Goal: Navigation & Orientation: Find specific page/section

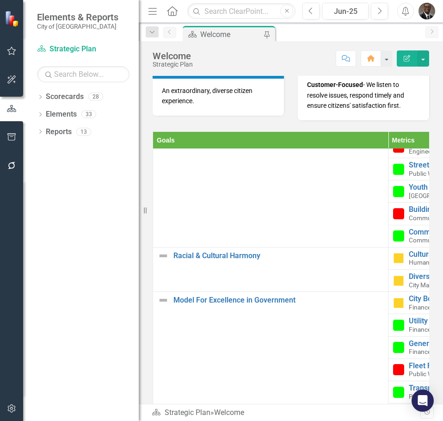
scroll to position [324, 0]
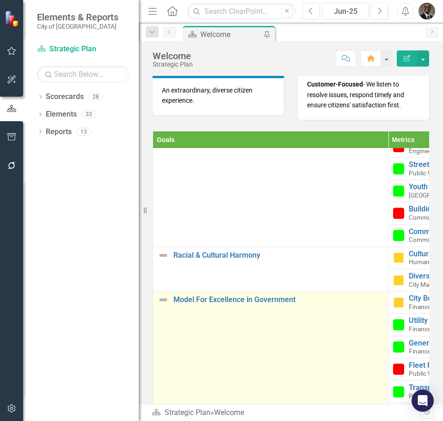
click at [278, 401] on td "Model For Excellence in Government Link Map View Link Map Edit Edit Goal Link O…" at bounding box center [270, 369] width 235 height 156
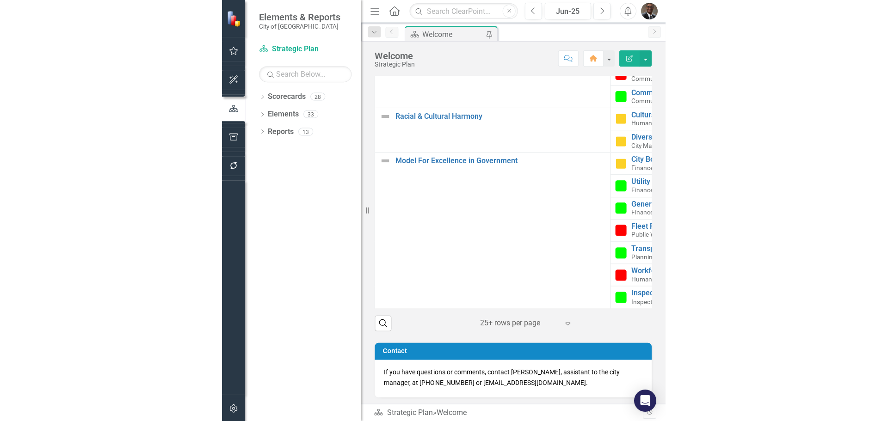
scroll to position [387, 0]
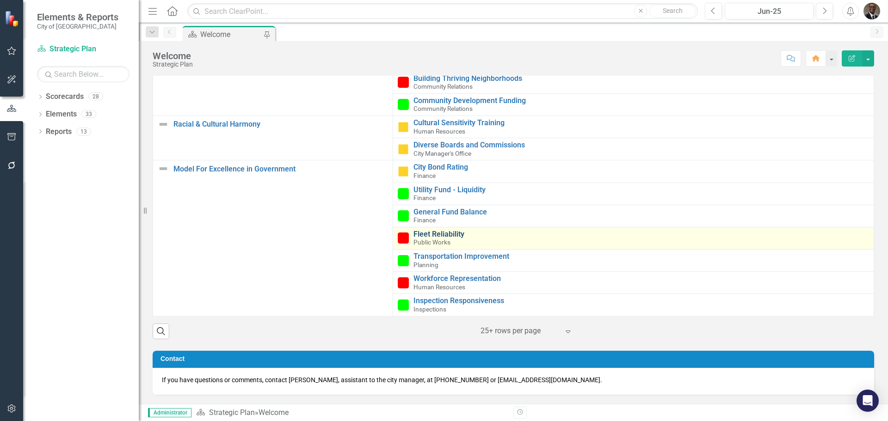
click at [428, 235] on link "Fleet Reliability" at bounding box center [642, 234] width 456 height 8
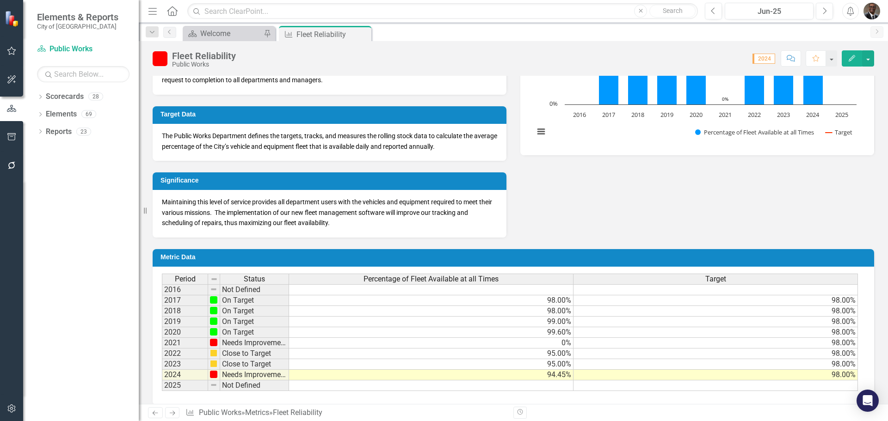
scroll to position [241, 0]
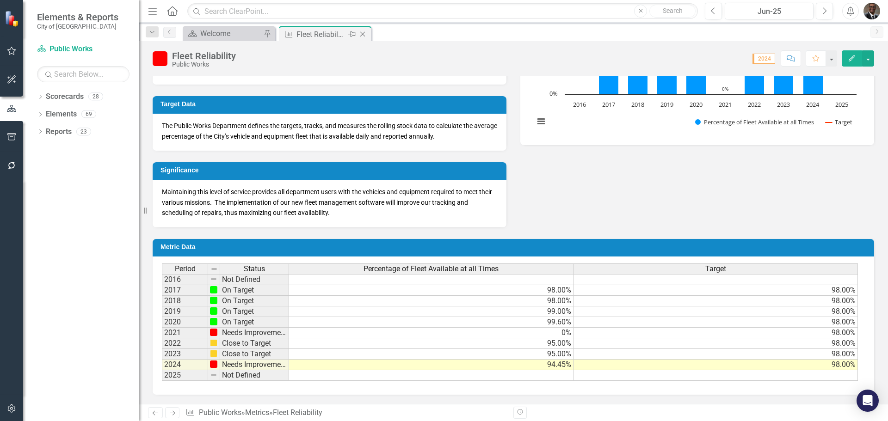
click at [317, 39] on div "Fleet Reliability" at bounding box center [322, 35] width 50 height 12
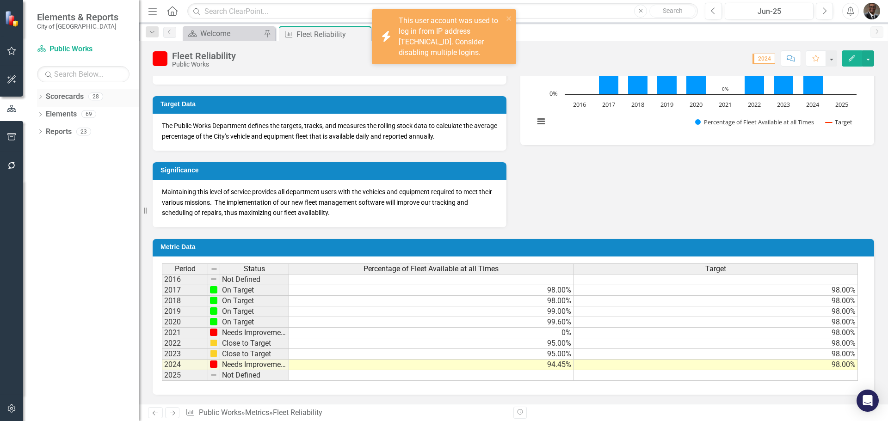
click at [65, 94] on link "Scorecards" at bounding box center [65, 97] width 38 height 11
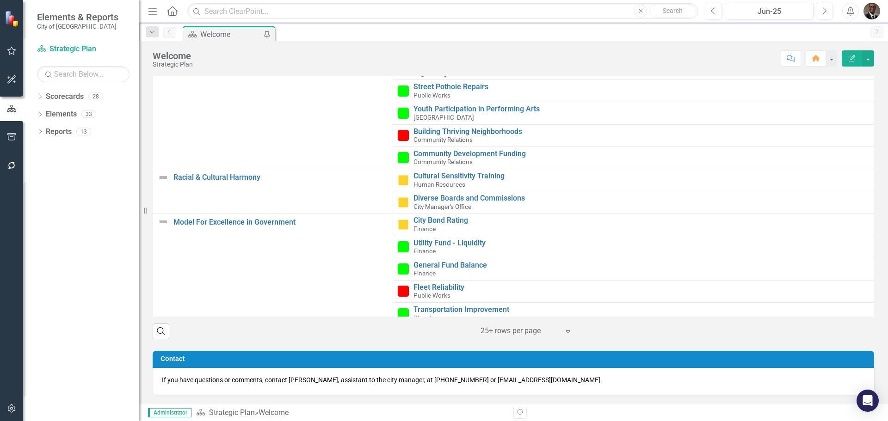
scroll to position [325, 0]
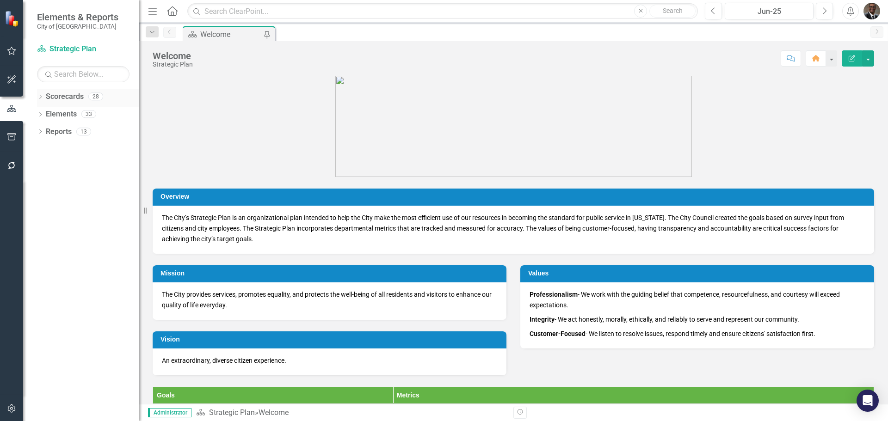
click at [65, 97] on link "Scorecards" at bounding box center [65, 97] width 38 height 11
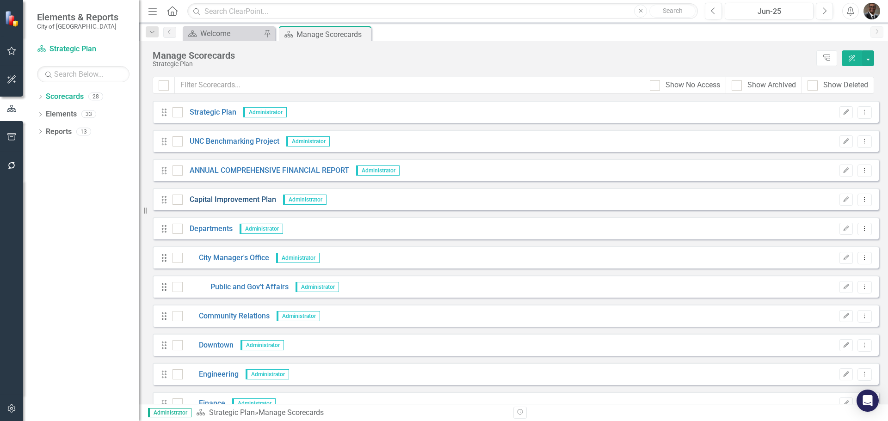
click at [229, 197] on link "Capital Improvement Plan" at bounding box center [229, 200] width 93 height 11
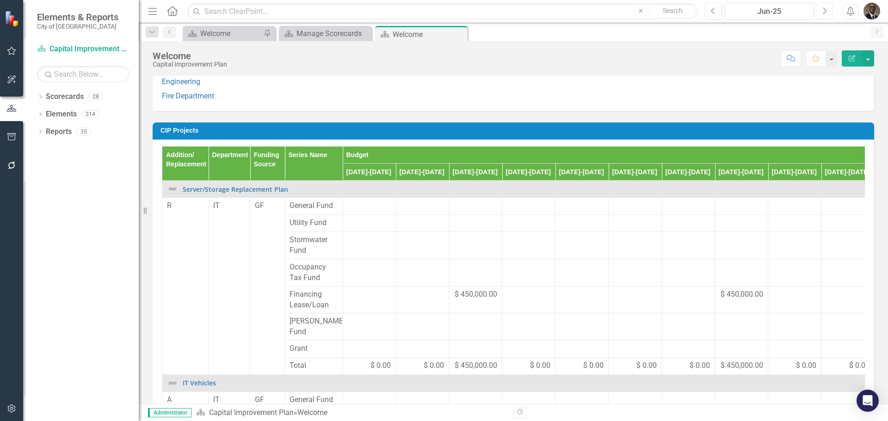
click at [824, 10] on icon "Next" at bounding box center [824, 11] width 5 height 8
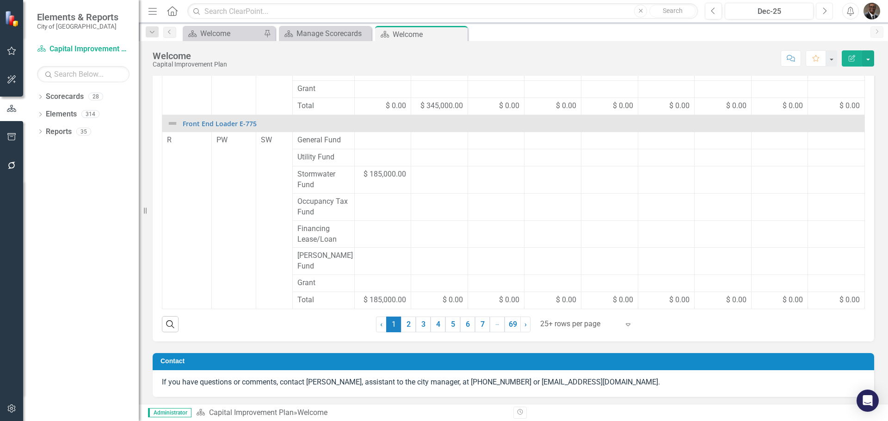
scroll to position [1029, 0]
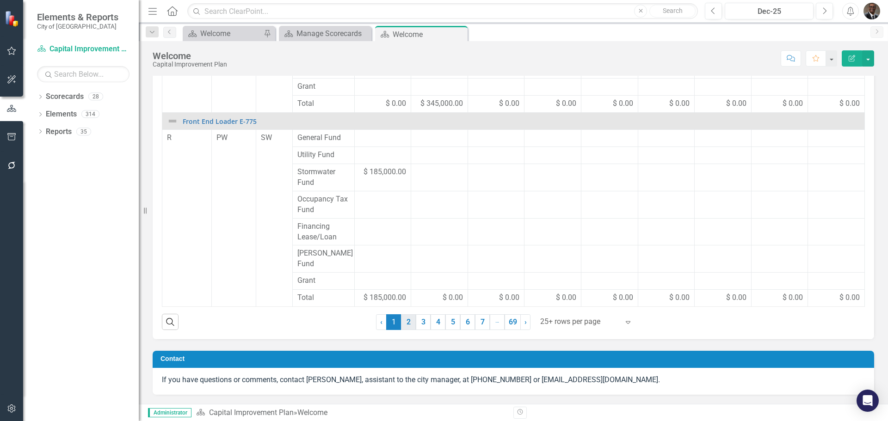
click at [404, 323] on link "2" at bounding box center [408, 323] width 15 height 16
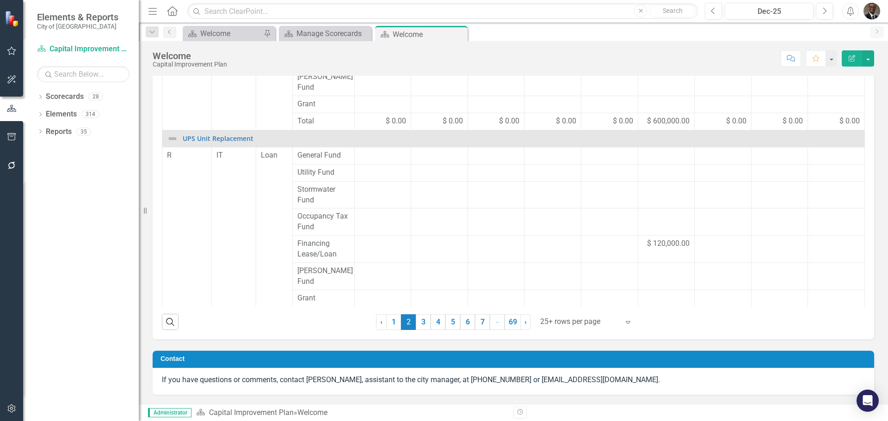
scroll to position [515, 0]
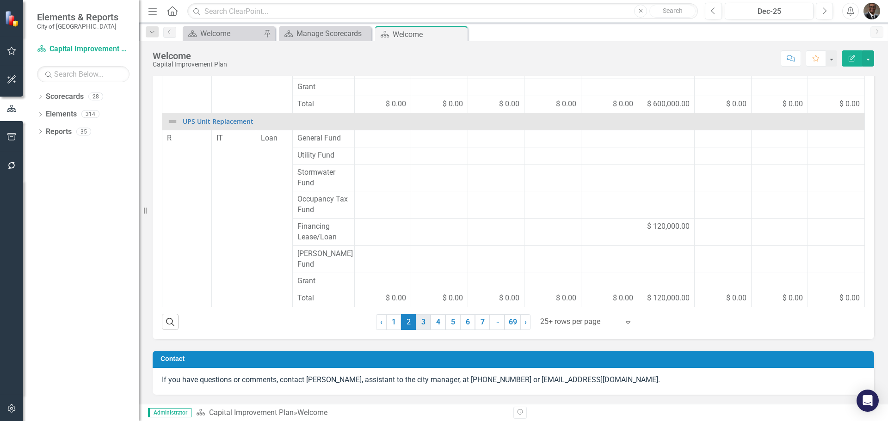
click at [419, 322] on link "3" at bounding box center [423, 323] width 15 height 16
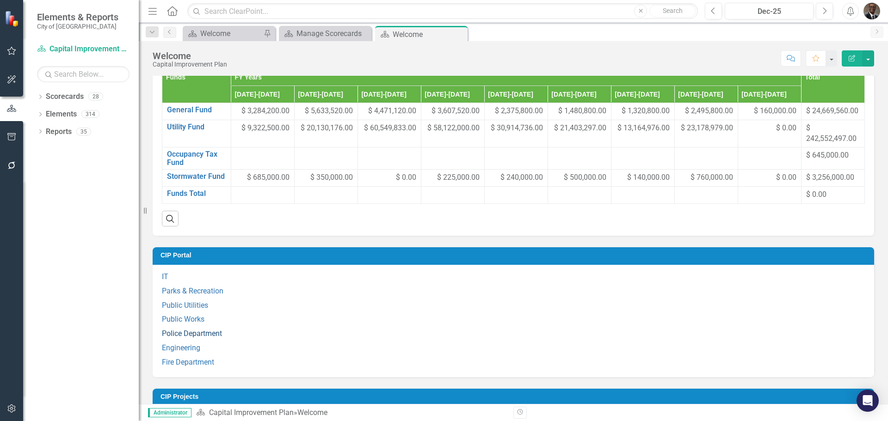
scroll to position [619, 0]
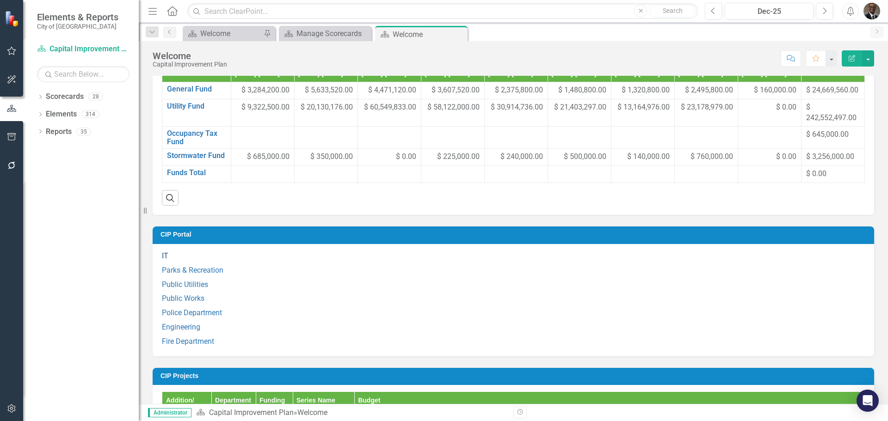
click at [164, 260] on link "IT" at bounding box center [165, 256] width 6 height 9
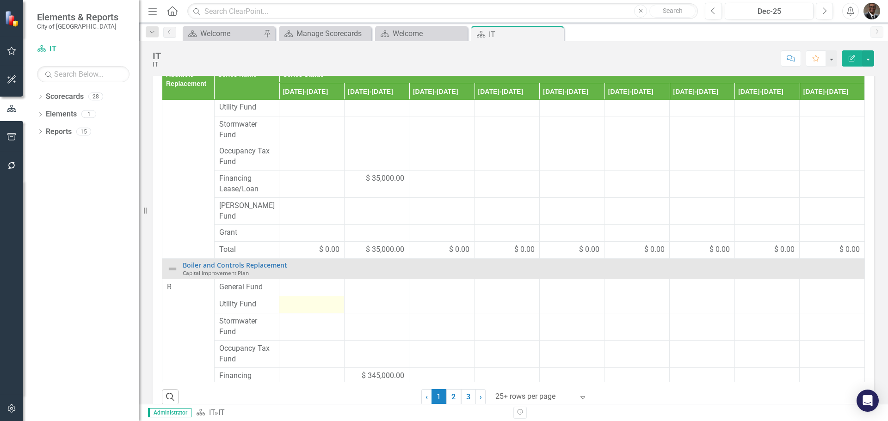
scroll to position [328, 0]
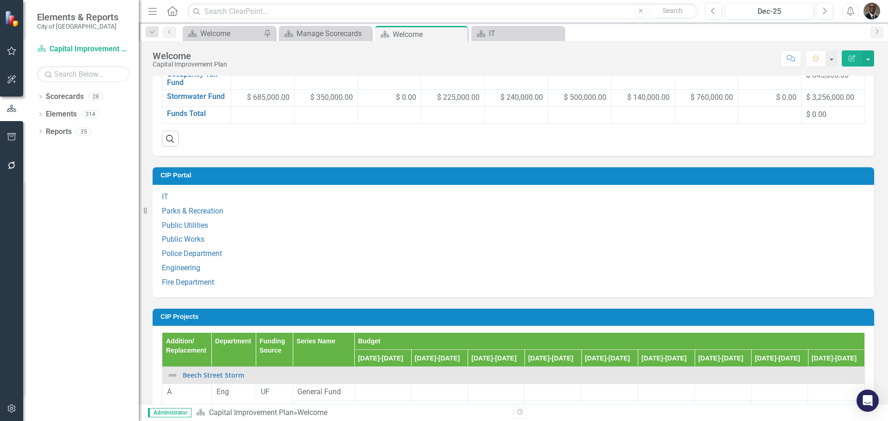
scroll to position [694, 0]
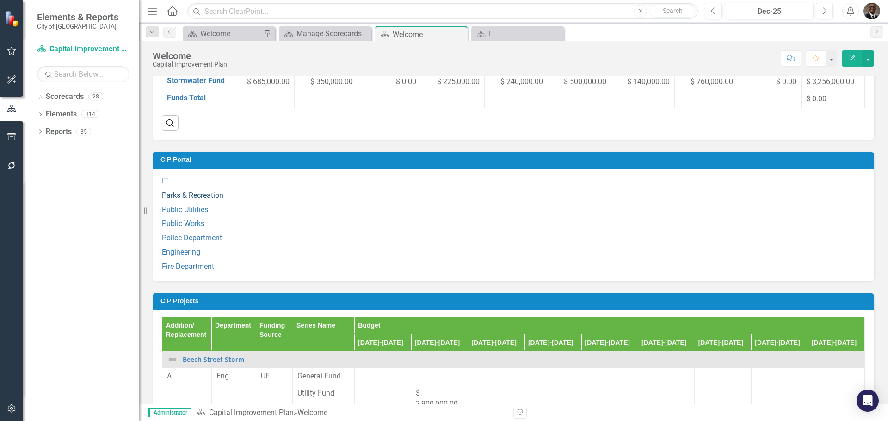
click at [192, 200] on link "Parks & Recreation" at bounding box center [193, 195] width 62 height 9
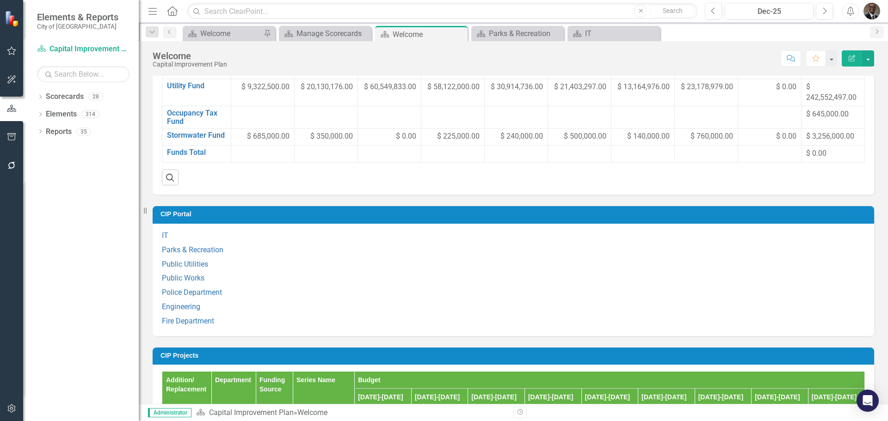
scroll to position [648, 0]
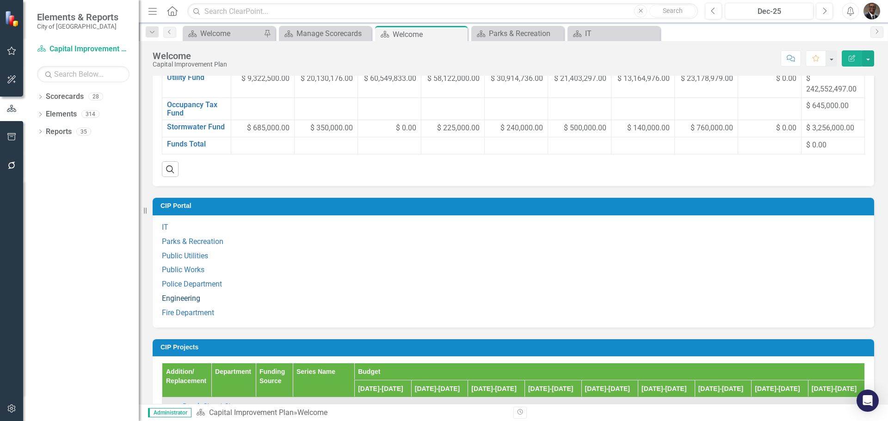
click at [177, 303] on link "Engineering" at bounding box center [181, 298] width 38 height 9
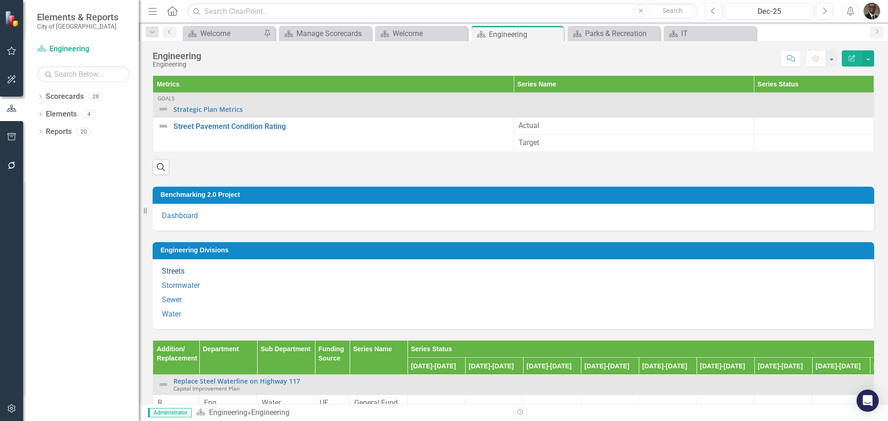
click at [173, 270] on link "Streets" at bounding box center [173, 271] width 23 height 9
click at [180, 285] on link "Stormwater" at bounding box center [181, 285] width 38 height 9
click at [171, 313] on link "Water" at bounding box center [171, 314] width 19 height 9
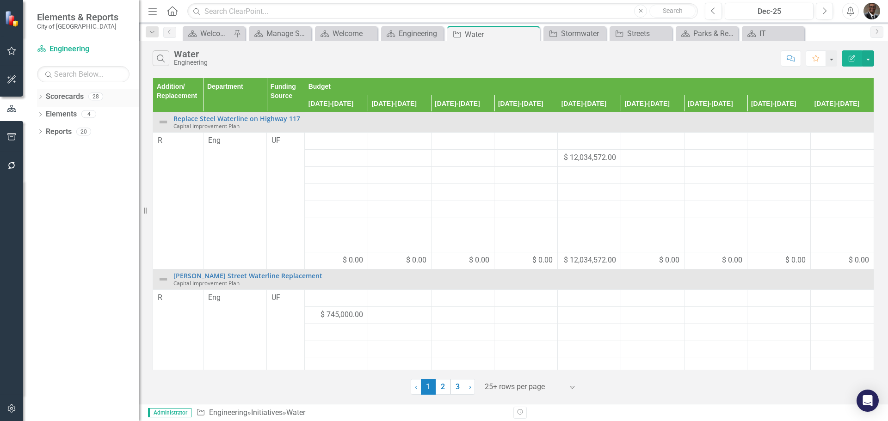
click at [73, 95] on link "Scorecards" at bounding box center [65, 97] width 38 height 11
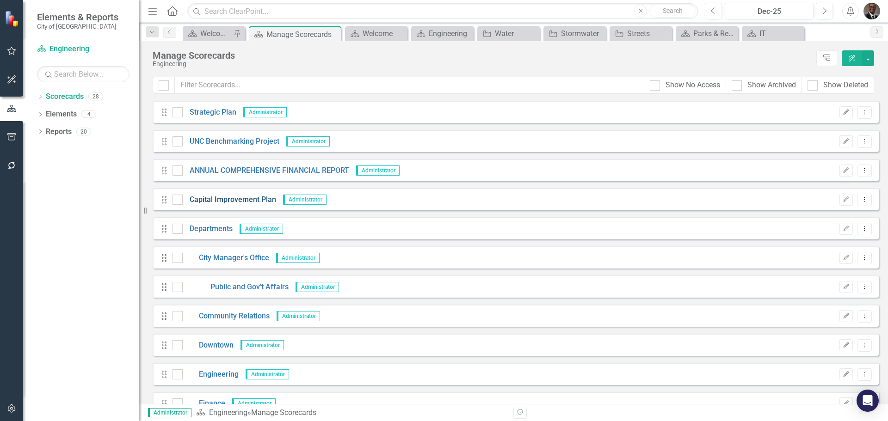
click at [235, 198] on link "Capital Improvement Plan" at bounding box center [229, 200] width 93 height 11
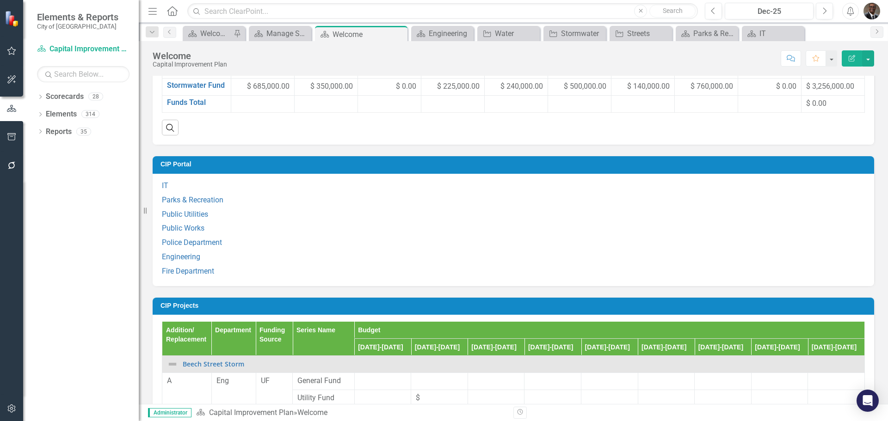
scroll to position [740, 0]
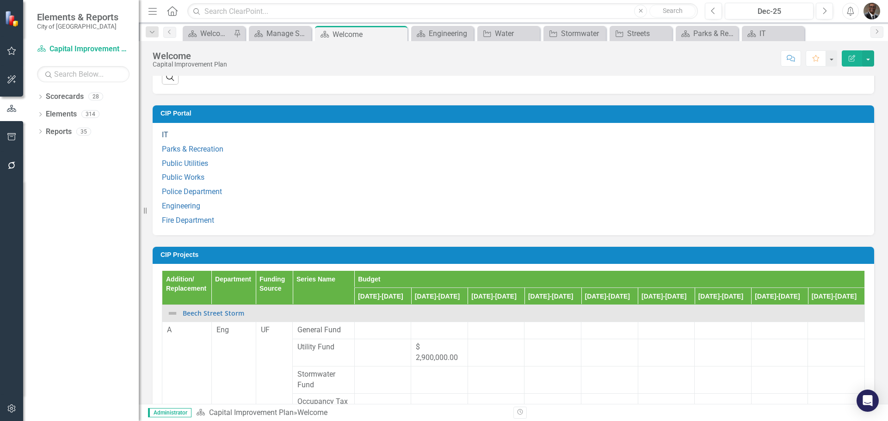
click at [164, 139] on link "IT" at bounding box center [165, 134] width 6 height 9
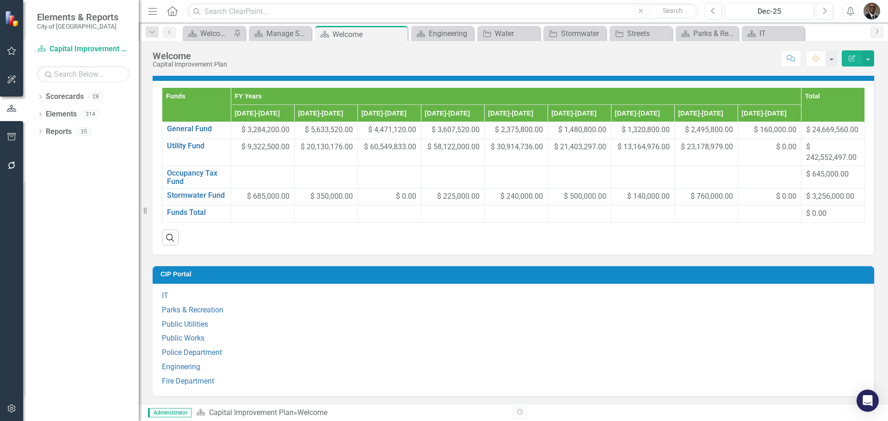
scroll to position [601, 0]
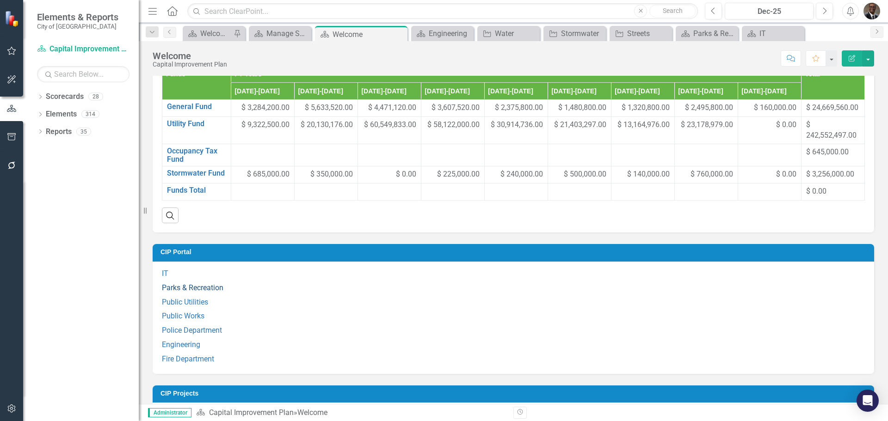
click at [192, 292] on link "Parks & Recreation" at bounding box center [193, 288] width 62 height 9
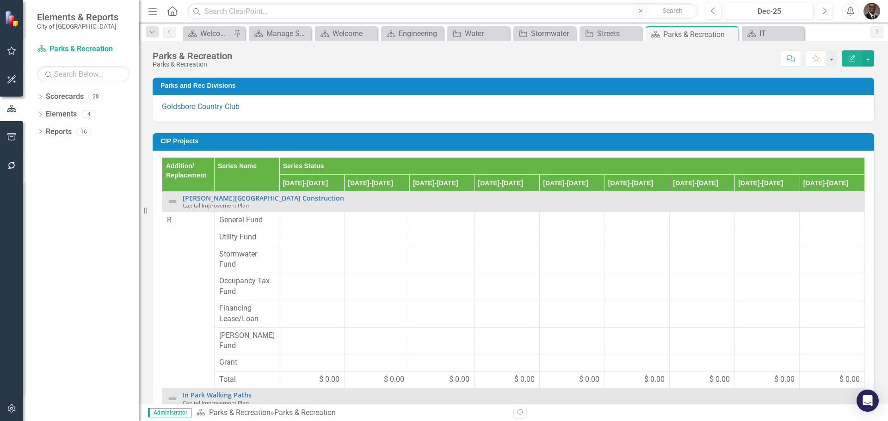
scroll to position [185, 0]
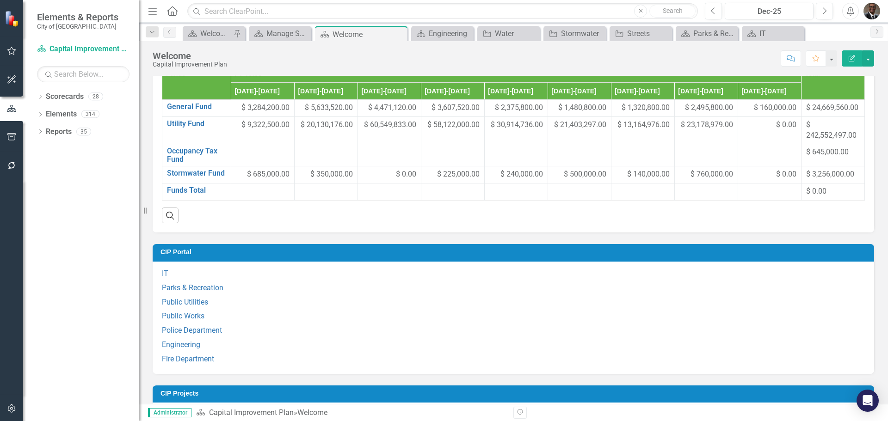
scroll to position [648, 0]
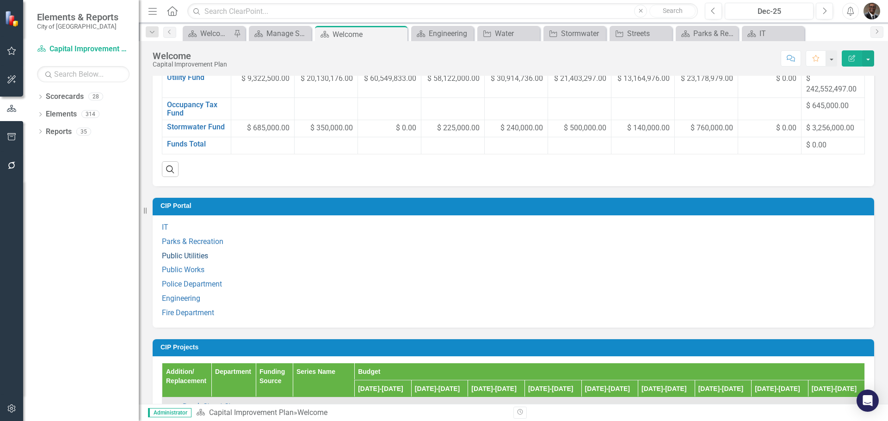
click at [185, 260] on link "Public Utilities" at bounding box center [185, 256] width 46 height 9
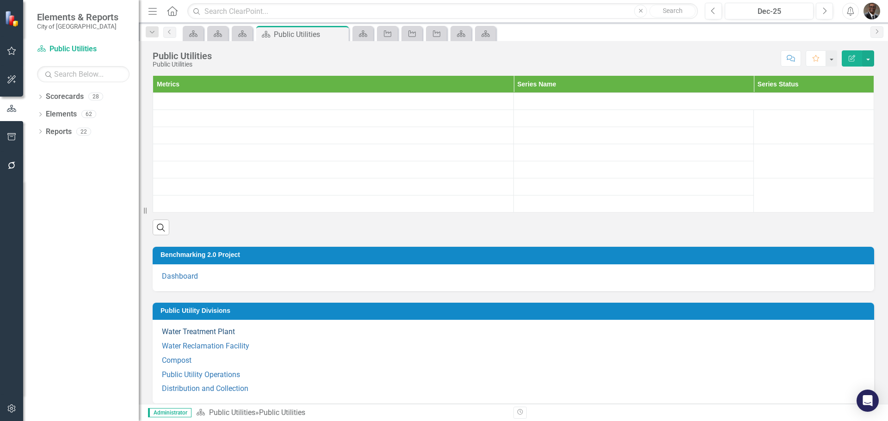
click at [197, 332] on link "Water Treatment Plant" at bounding box center [198, 332] width 73 height 9
click at [202, 345] on link "Water Reclamation Facility" at bounding box center [205, 346] width 87 height 9
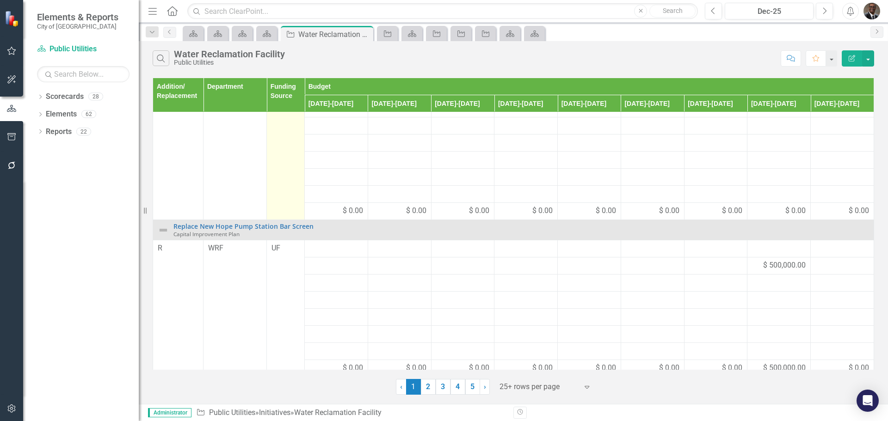
scroll to position [371, 0]
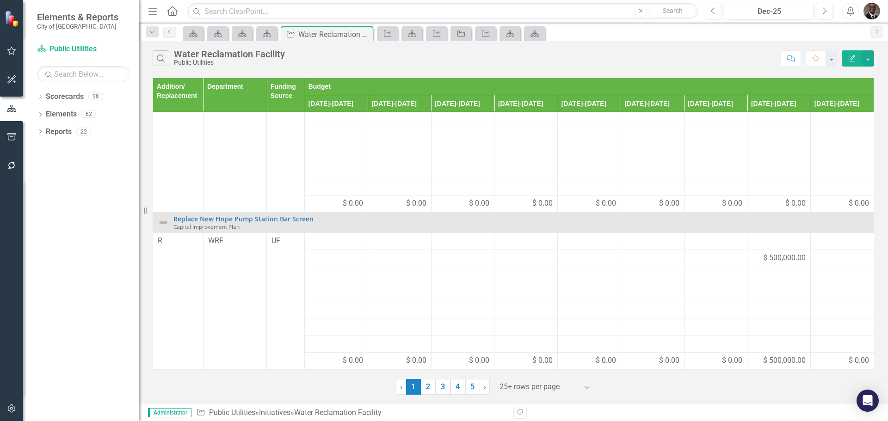
click at [427, 386] on link "2" at bounding box center [428, 387] width 15 height 16
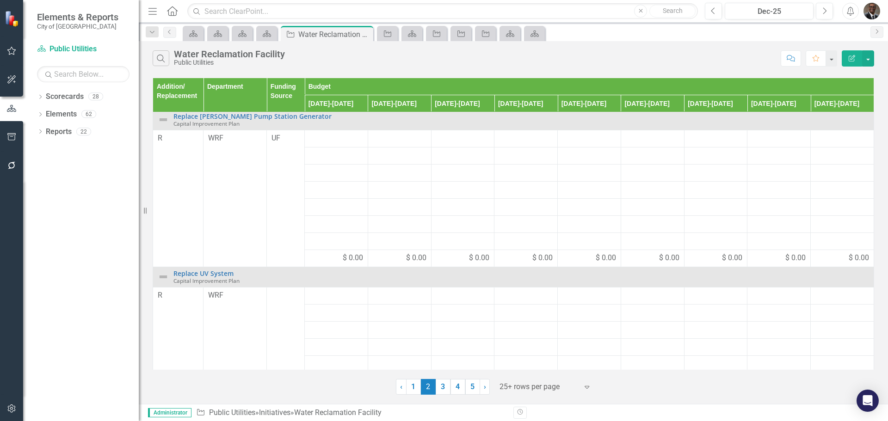
scroll to position [0, 0]
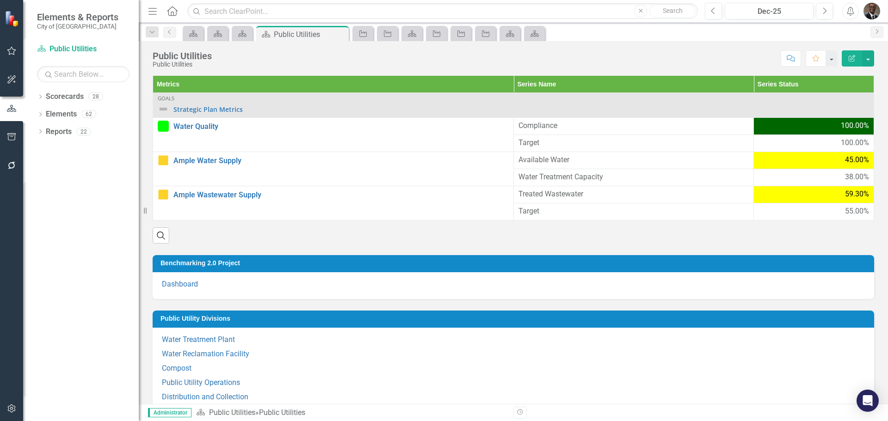
scroll to position [46, 0]
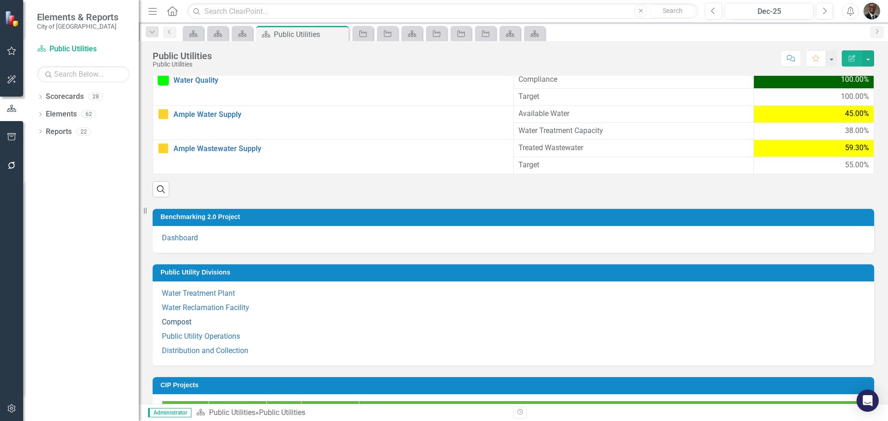
click at [180, 322] on link "Compost" at bounding box center [177, 322] width 30 height 9
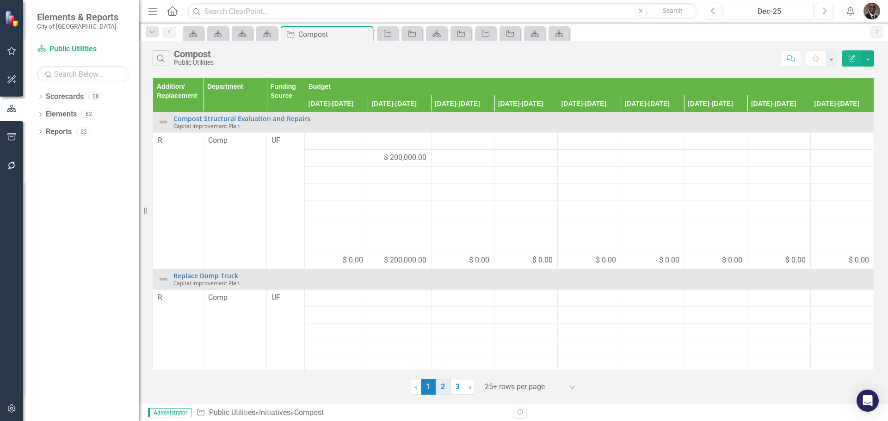
click at [444, 384] on link "2" at bounding box center [443, 387] width 15 height 16
click at [457, 384] on link "3" at bounding box center [458, 387] width 15 height 16
click at [427, 385] on link "1" at bounding box center [428, 387] width 15 height 16
click at [444, 387] on link "2" at bounding box center [443, 387] width 15 height 16
click at [456, 386] on link "3" at bounding box center [458, 387] width 15 height 16
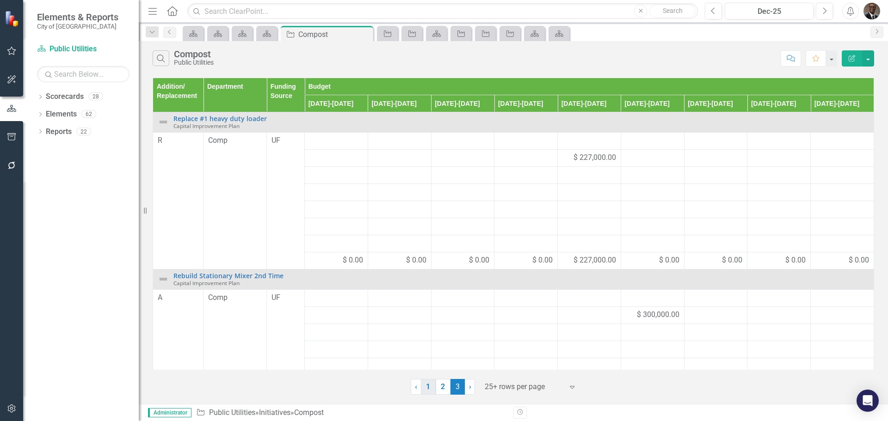
click at [426, 386] on link "1" at bounding box center [428, 387] width 15 height 16
click at [444, 384] on link "2" at bounding box center [443, 387] width 15 height 16
click at [470, 387] on span "›" at bounding box center [470, 387] width 2 height 9
click at [415, 387] on span "‹" at bounding box center [416, 387] width 2 height 9
click at [426, 385] on link "1" at bounding box center [428, 387] width 15 height 16
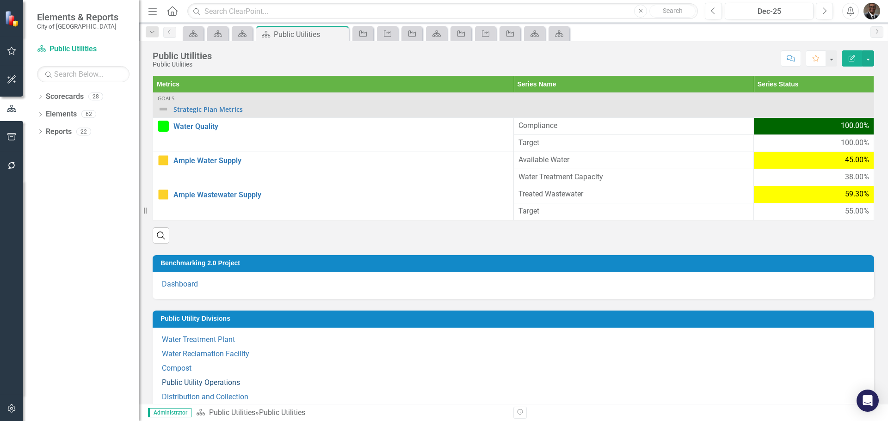
click at [205, 382] on link "Public Utility Operations" at bounding box center [201, 382] width 78 height 9
click at [202, 396] on link "Distribution and Collection" at bounding box center [205, 397] width 87 height 9
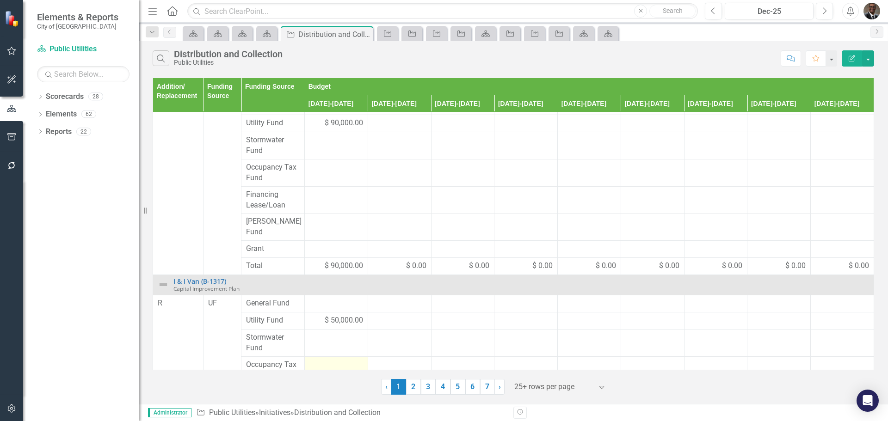
scroll to position [231, 0]
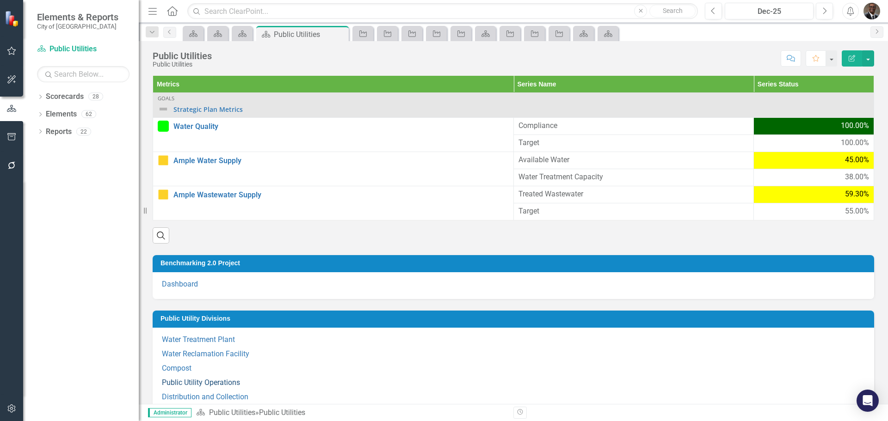
click at [217, 383] on link "Public Utility Operations" at bounding box center [201, 382] width 78 height 9
click at [178, 367] on link "Compost" at bounding box center [177, 368] width 30 height 9
click at [206, 352] on link "Water Reclamation Facility" at bounding box center [205, 354] width 87 height 9
click at [196, 335] on link "Water Treatment Plant" at bounding box center [198, 339] width 73 height 9
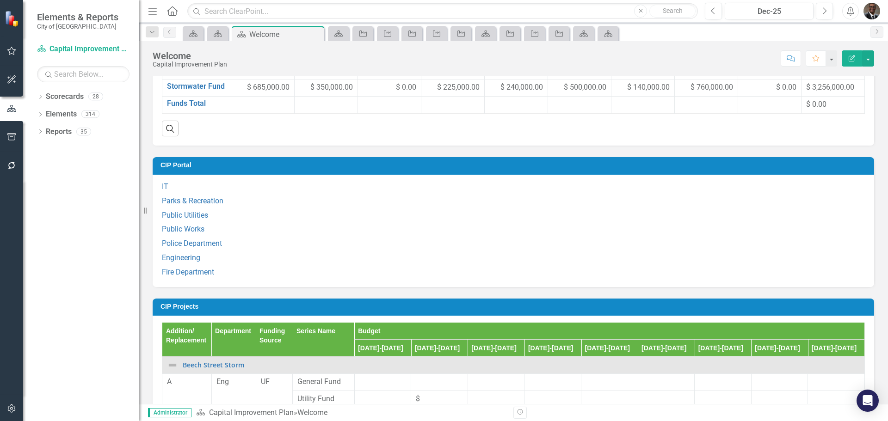
scroll to position [694, 0]
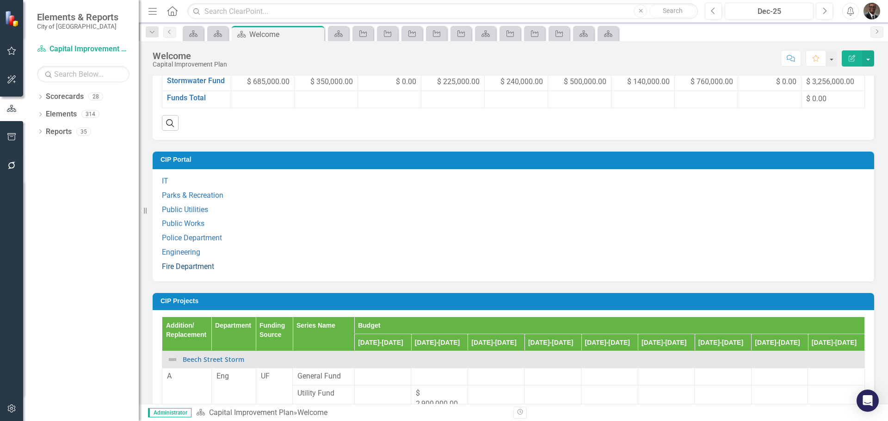
click at [194, 271] on link "Fire Department" at bounding box center [188, 266] width 52 height 9
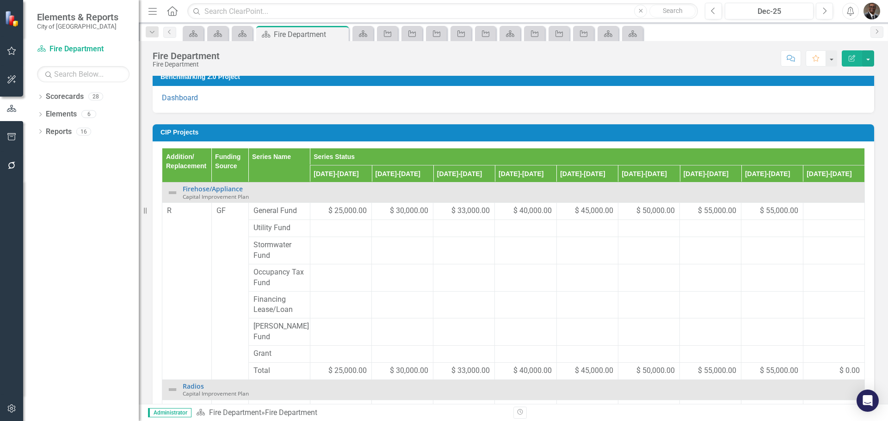
scroll to position [176, 0]
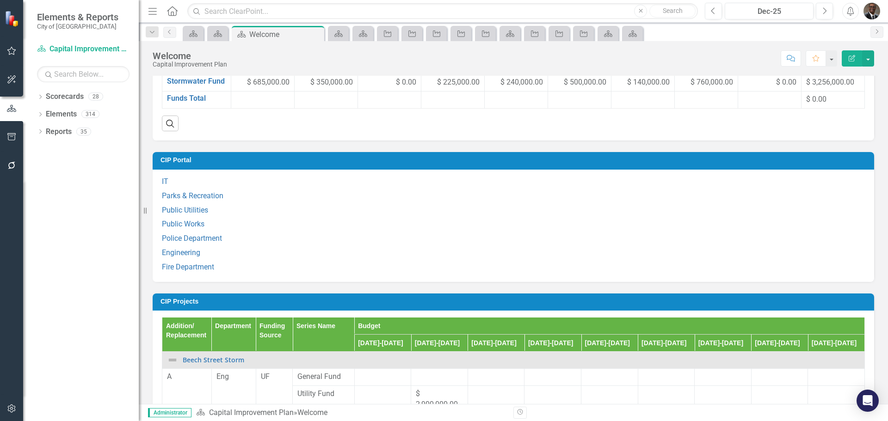
scroll to position [694, 0]
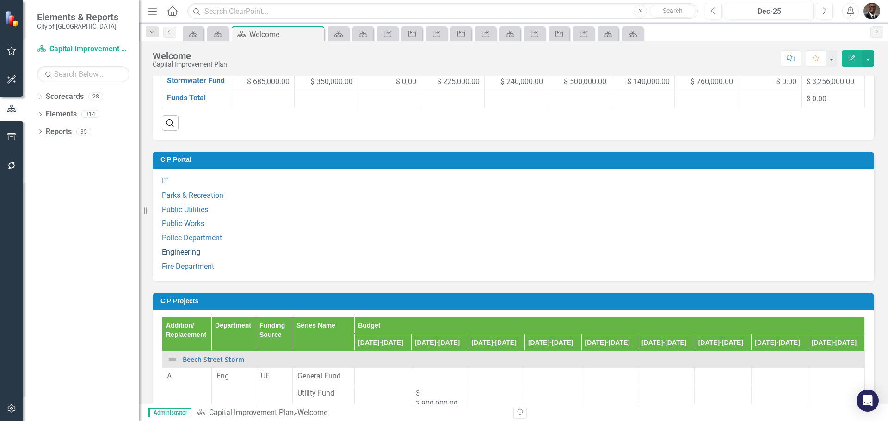
click at [171, 257] on link "Engineering" at bounding box center [181, 252] width 38 height 9
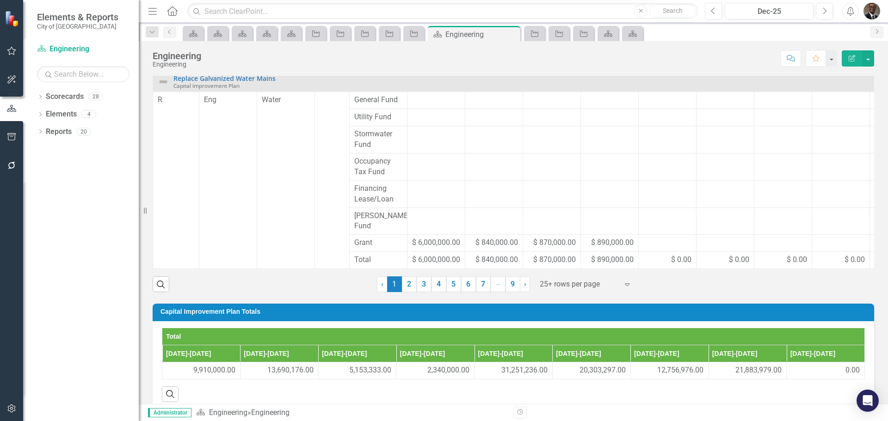
scroll to position [404, 0]
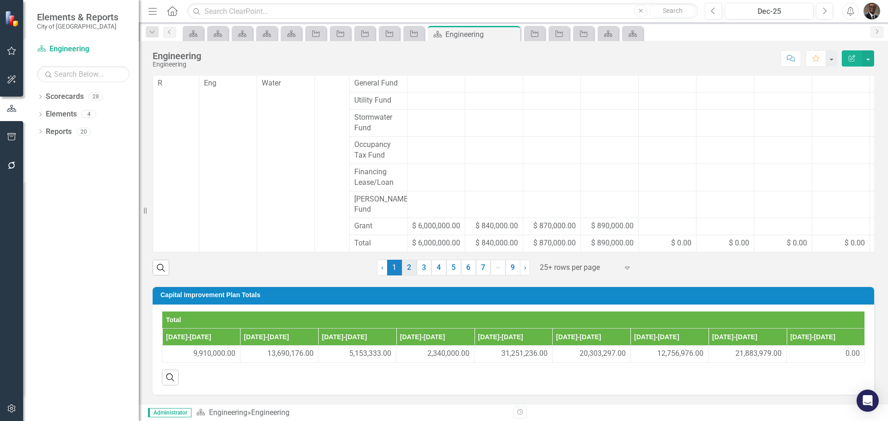
click at [403, 266] on link "2" at bounding box center [409, 268] width 15 height 16
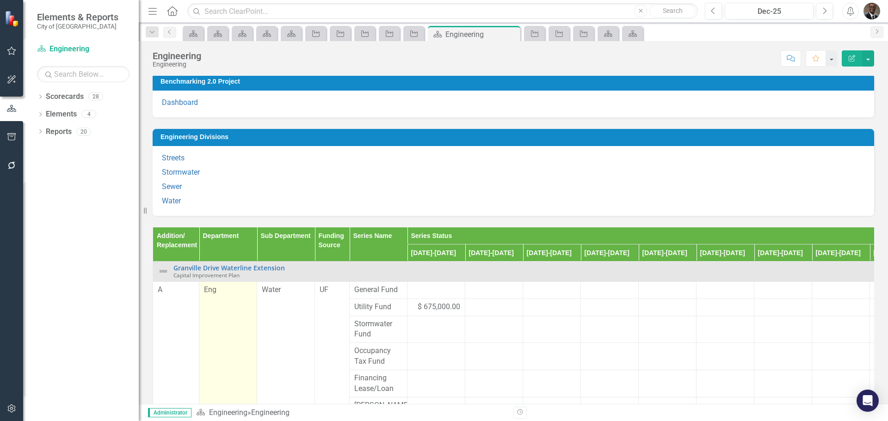
scroll to position [80, 0]
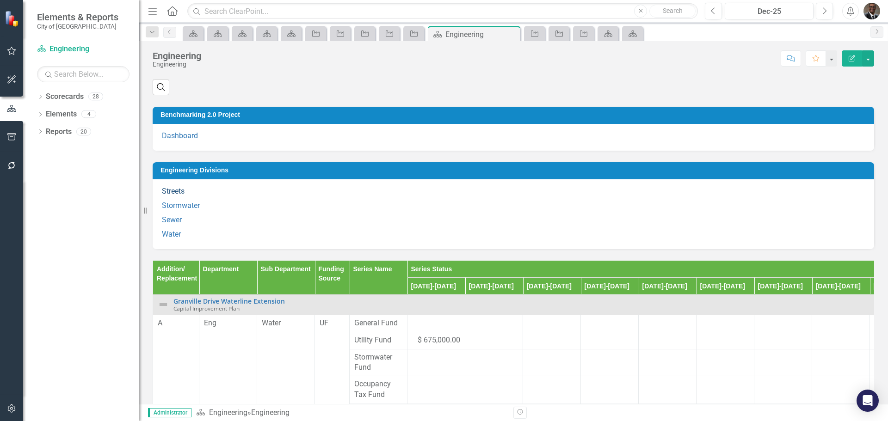
click at [177, 189] on link "Streets" at bounding box center [173, 191] width 23 height 9
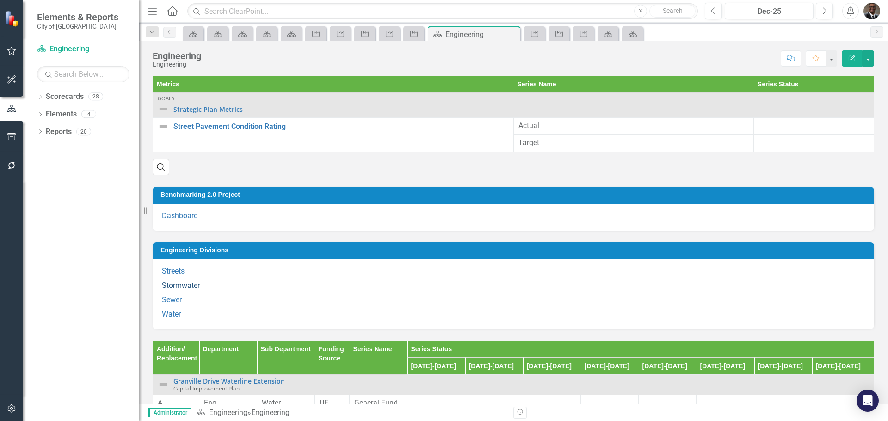
click at [178, 282] on link "Stormwater" at bounding box center [181, 285] width 38 height 9
click at [173, 298] on link "Sewer" at bounding box center [172, 300] width 20 height 9
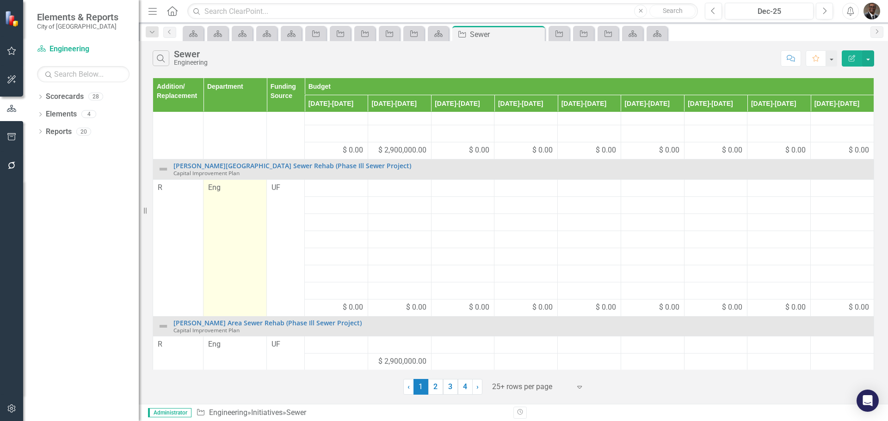
scroll to position [93, 0]
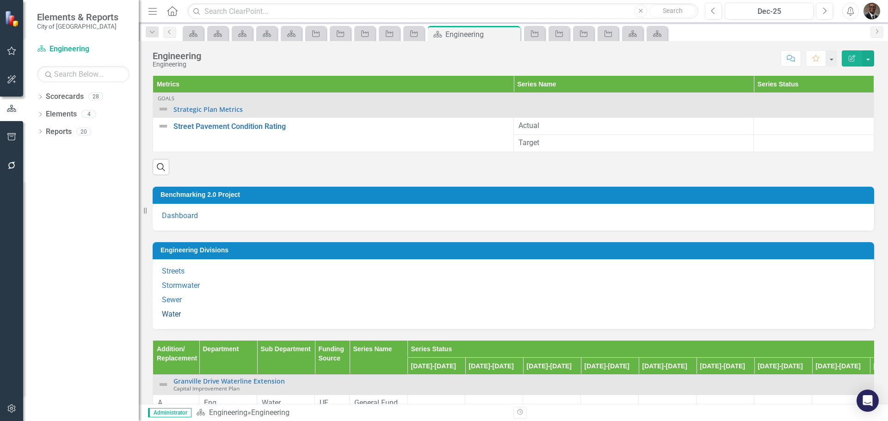
click at [171, 314] on link "Water" at bounding box center [171, 314] width 19 height 9
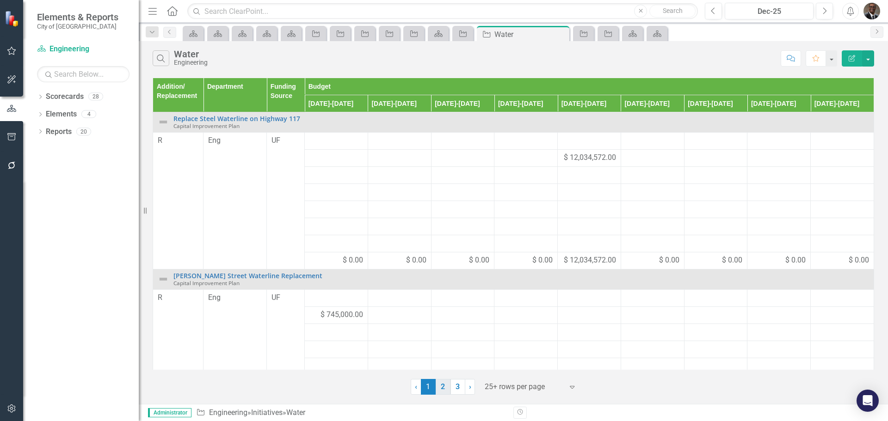
click at [444, 385] on link "2" at bounding box center [443, 387] width 15 height 16
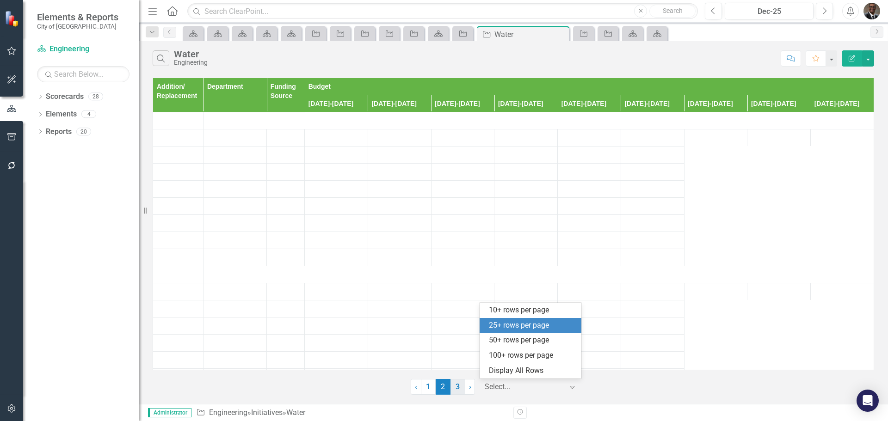
click at [513, 395] on div "Select..." at bounding box center [524, 387] width 88 height 16
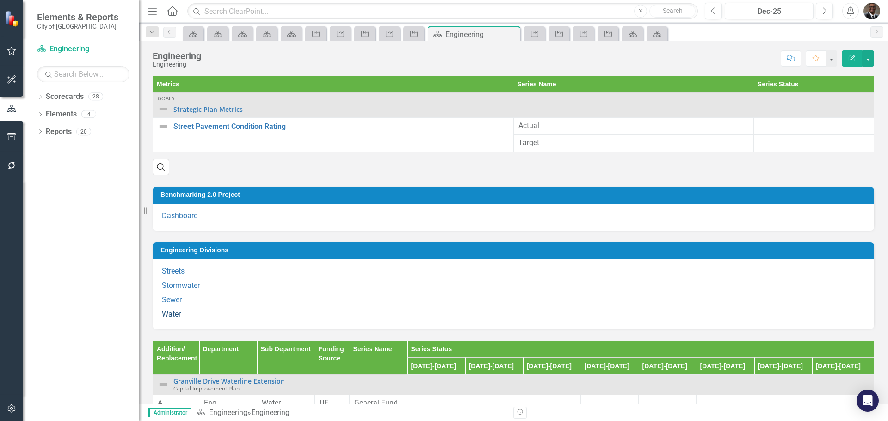
click at [173, 312] on link "Water" at bounding box center [171, 314] width 19 height 9
click at [172, 267] on link "Streets" at bounding box center [173, 271] width 23 height 9
